Goal: Find specific page/section: Find specific page/section

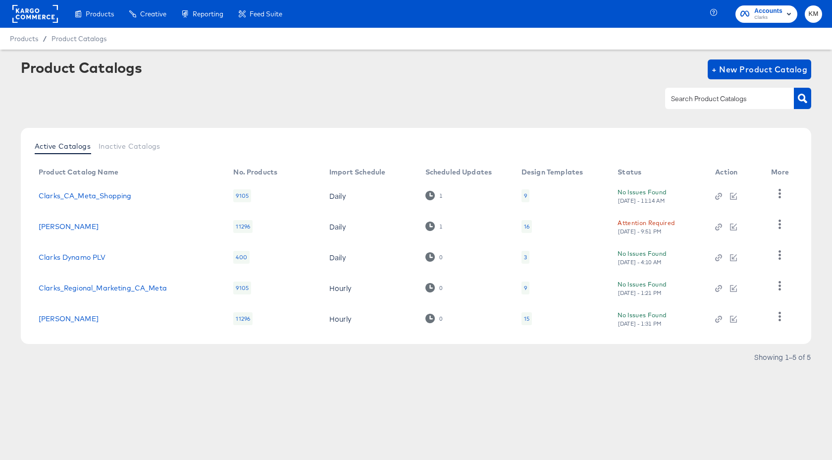
click at [522, 225] on div "16" at bounding box center [527, 226] width 10 height 13
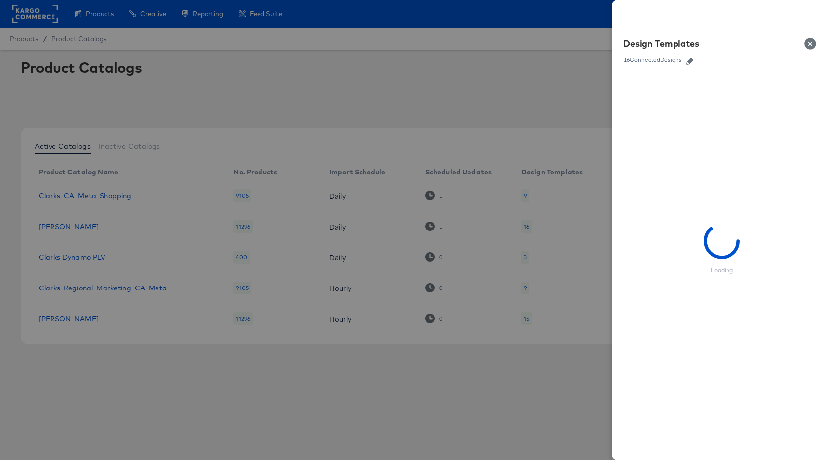
click at [692, 59] on icon "button" at bounding box center [690, 61] width 7 height 7
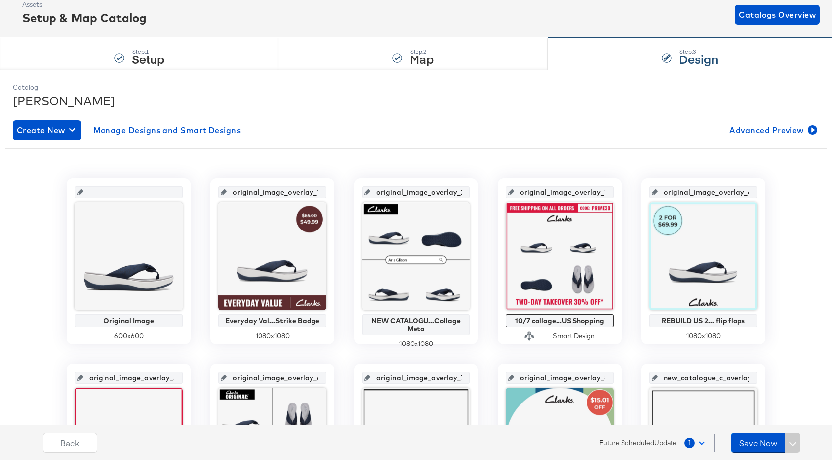
scroll to position [142, 0]
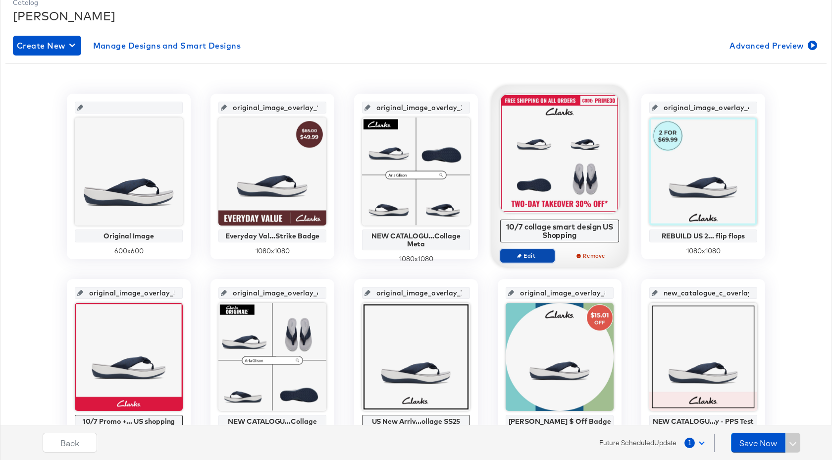
click at [525, 252] on span "Edit" at bounding box center [528, 255] width 46 height 7
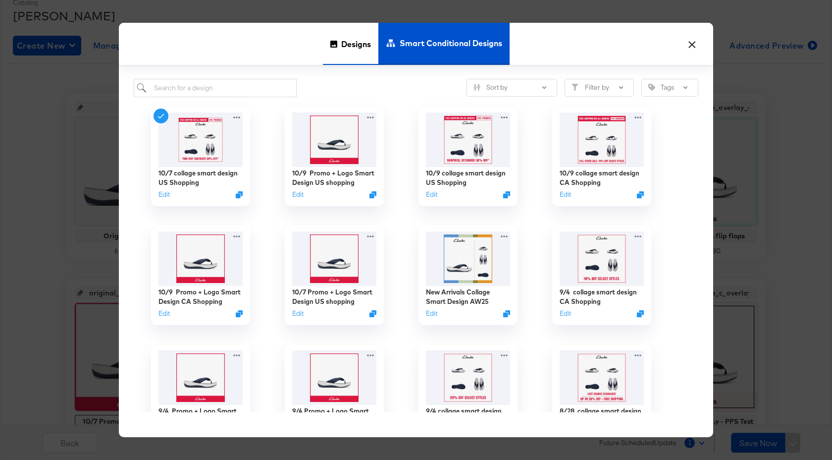
click at [356, 45] on span "Designs" at bounding box center [356, 44] width 30 height 44
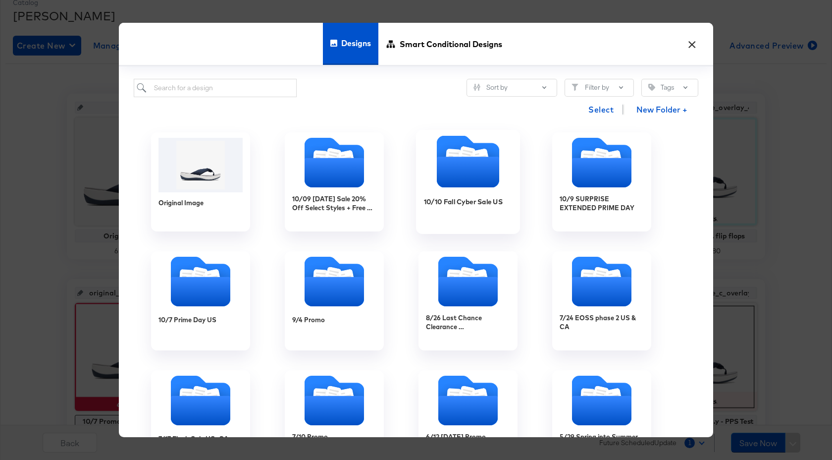
click at [481, 224] on div "10/10 Fall Cyber Sale US" at bounding box center [468, 209] width 89 height 38
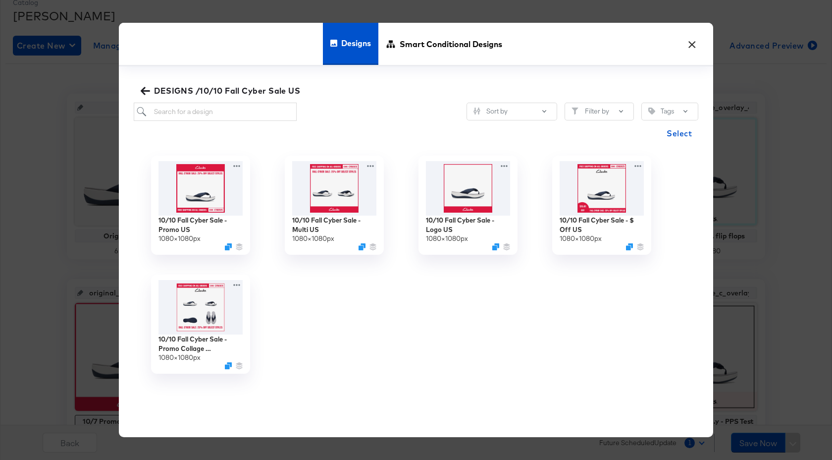
click at [693, 40] on button "×" at bounding box center [692, 42] width 18 height 18
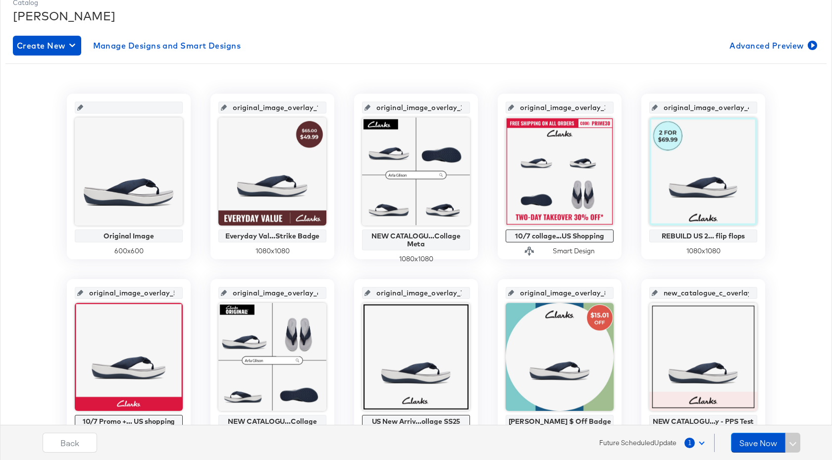
scroll to position [0, 0]
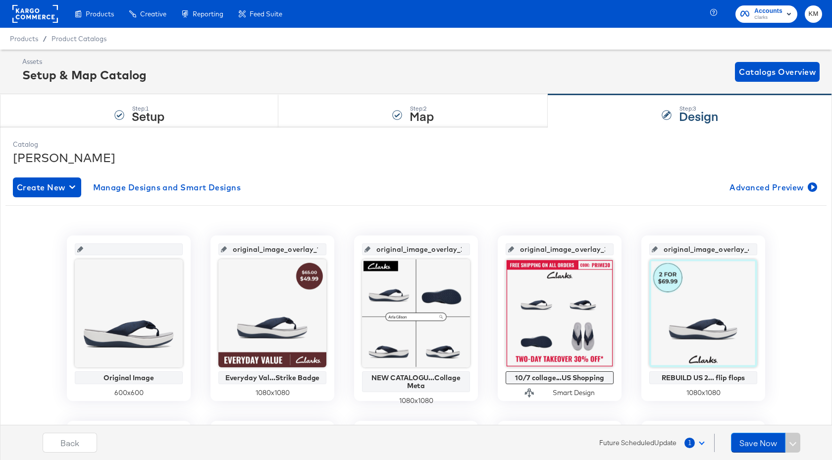
click at [30, 20] on rect at bounding box center [35, 14] width 46 height 18
